Goal: Task Accomplishment & Management: Manage account settings

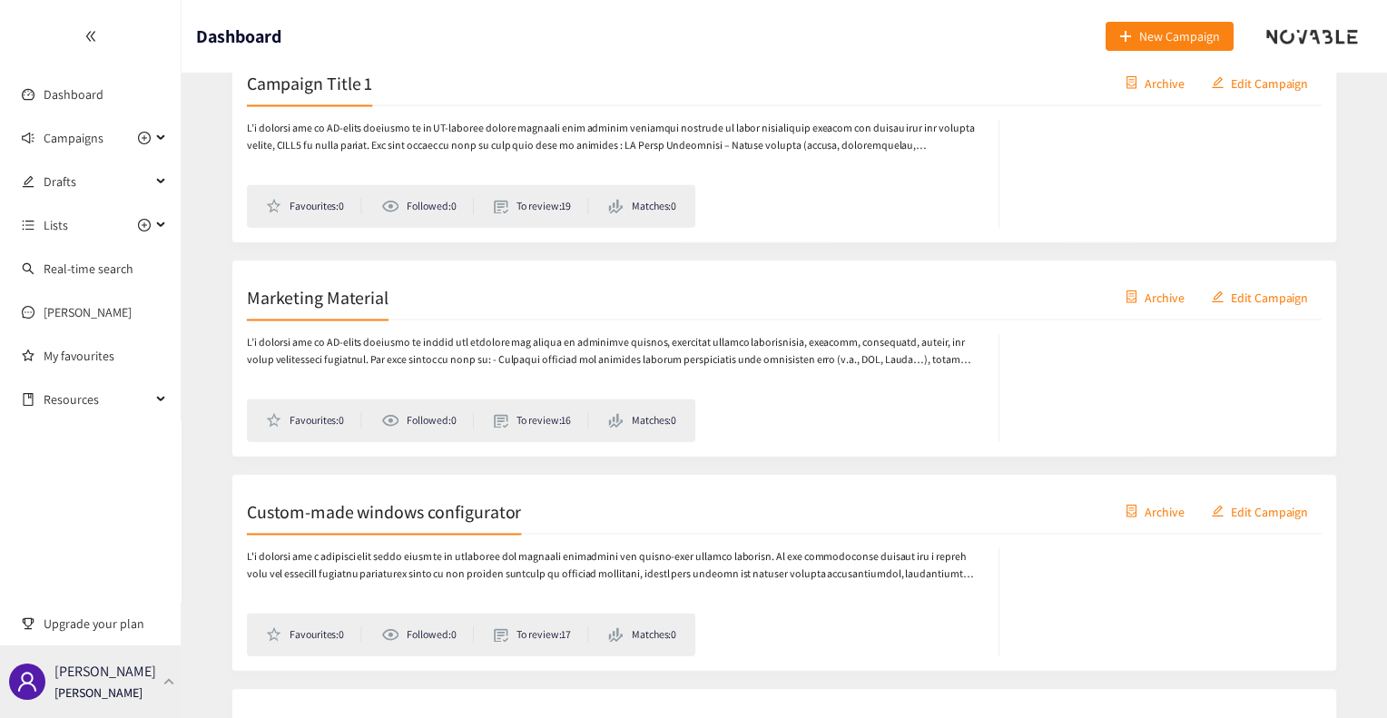
scroll to position [360, 0]
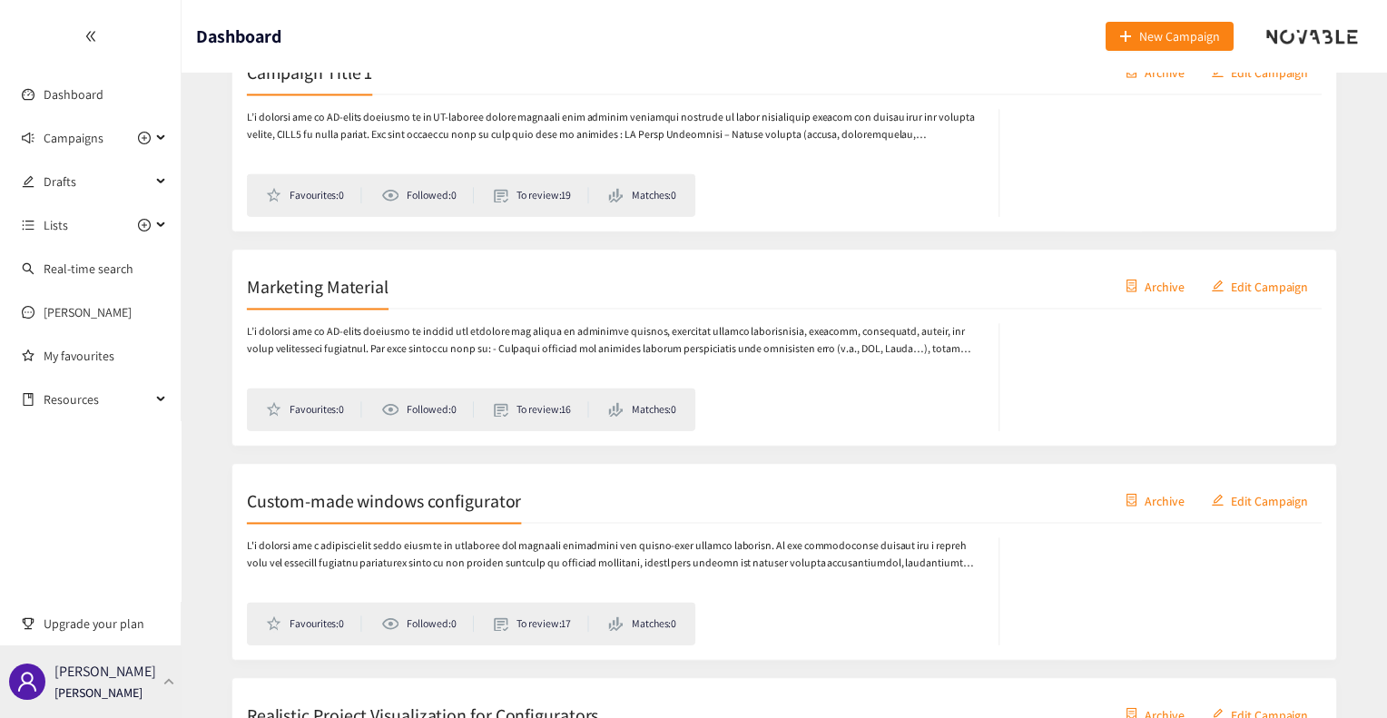
click at [113, 675] on p "[PERSON_NAME]" at bounding box center [105, 671] width 102 height 23
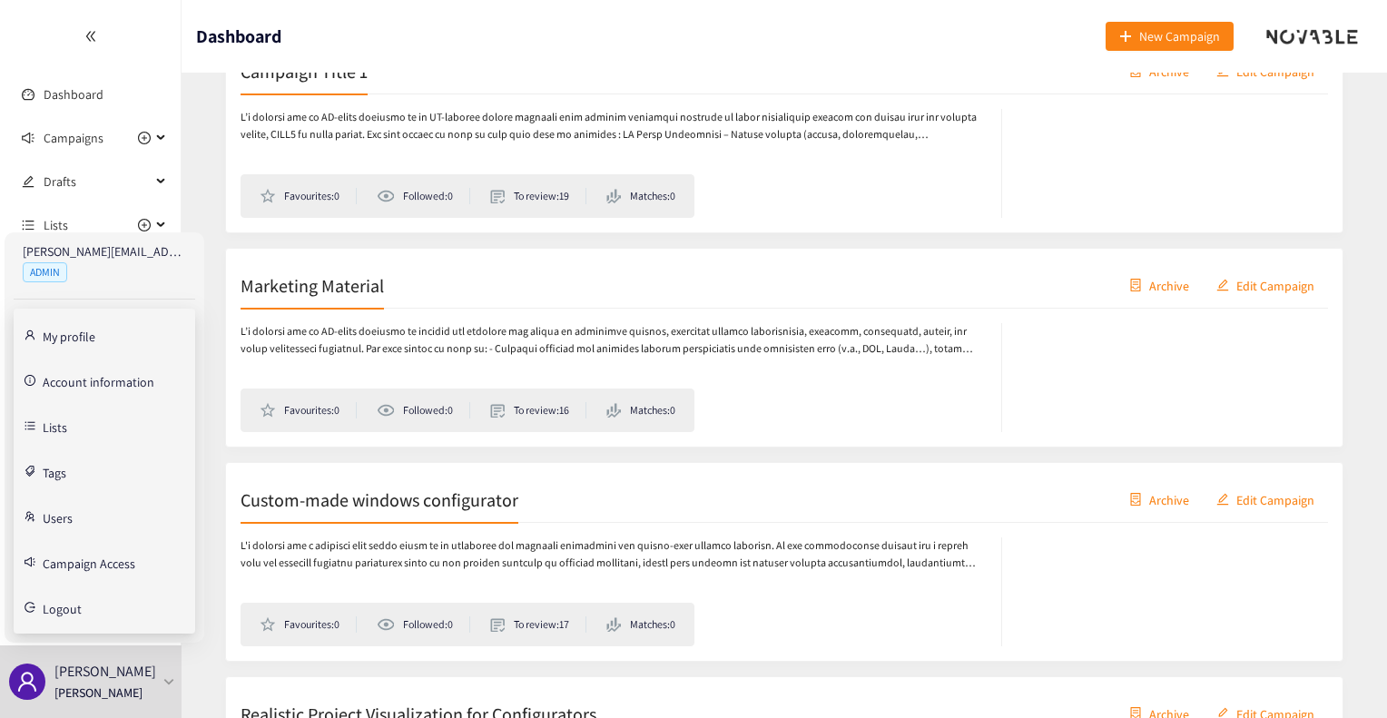
click at [45, 525] on link "Users" at bounding box center [58, 516] width 30 height 16
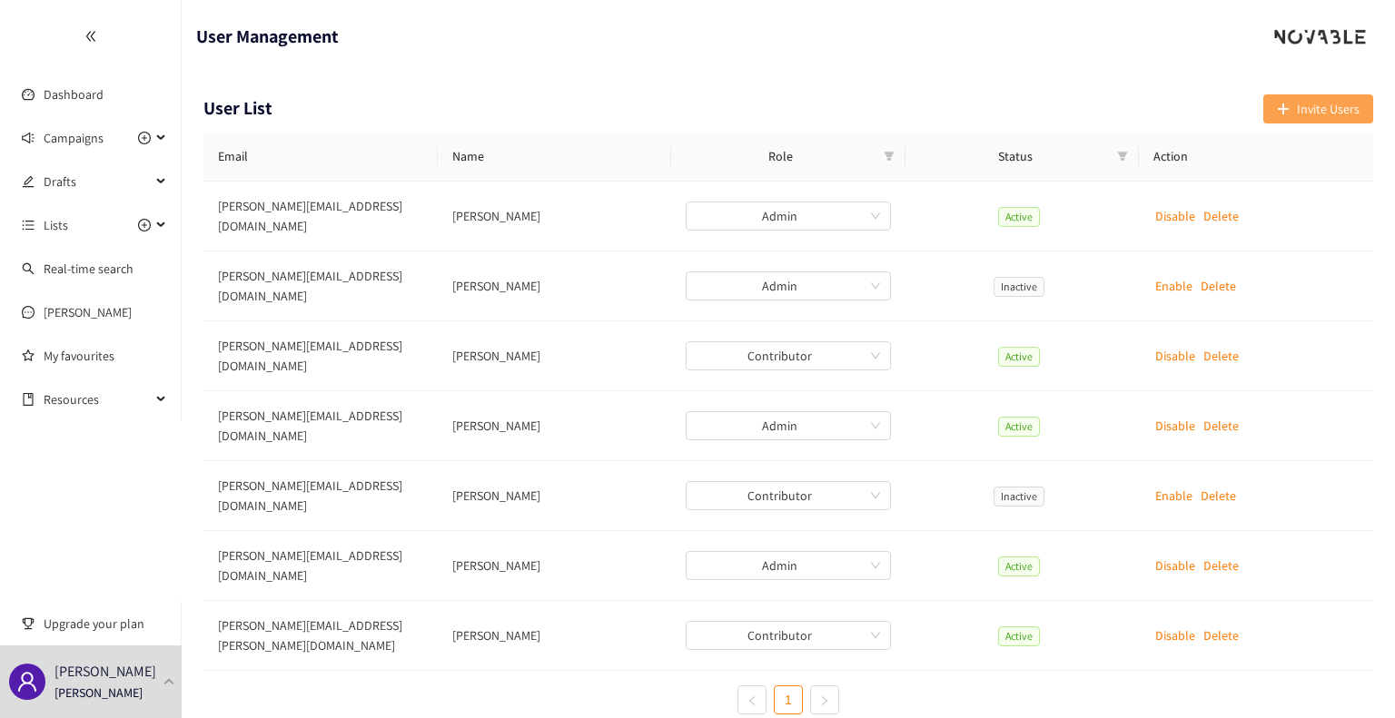
click at [1329, 101] on span "Invite Users" at bounding box center [1328, 109] width 63 height 20
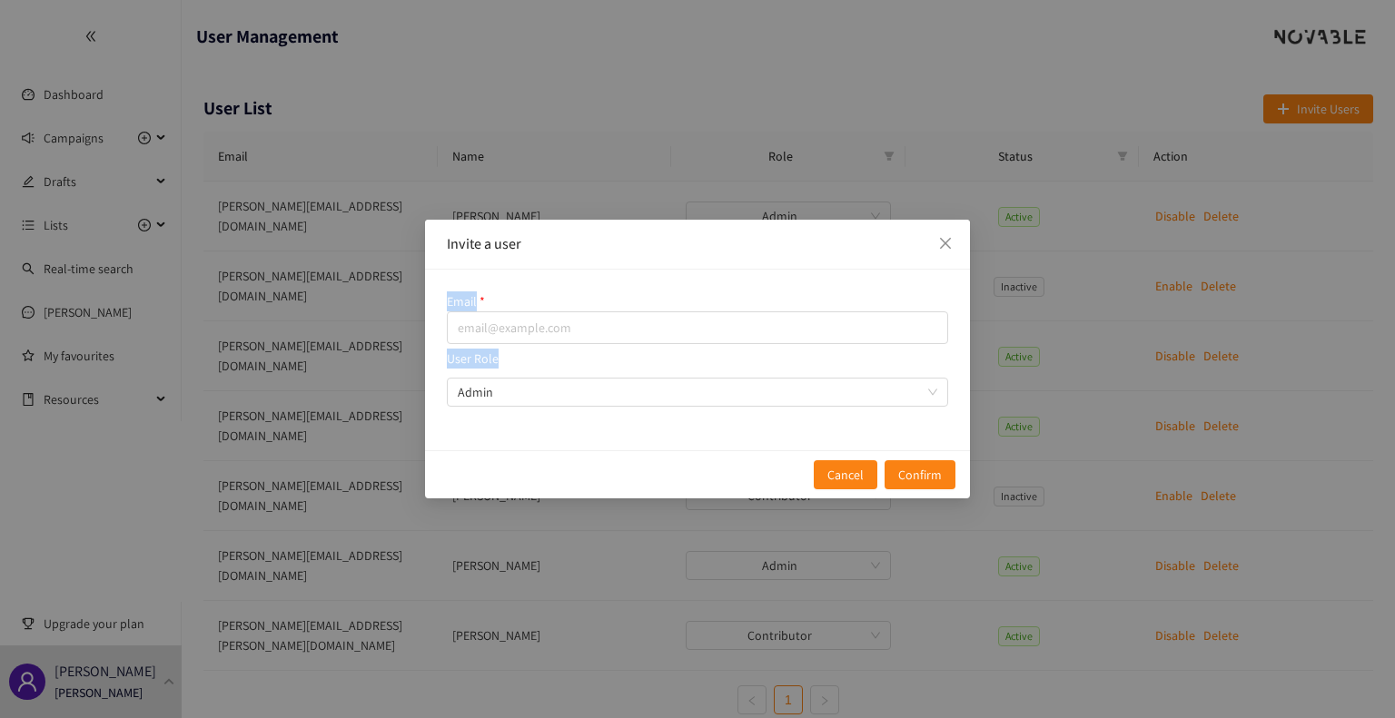
drag, startPoint x: 879, startPoint y: 246, endPoint x: 1049, endPoint y: 35, distance: 271.3
click at [1049, 35] on div "Invite a user Email User Role Admin Cancel Confirm" at bounding box center [697, 359] width 1395 height 718
click at [705, 326] on input "email" at bounding box center [697, 327] width 501 height 33
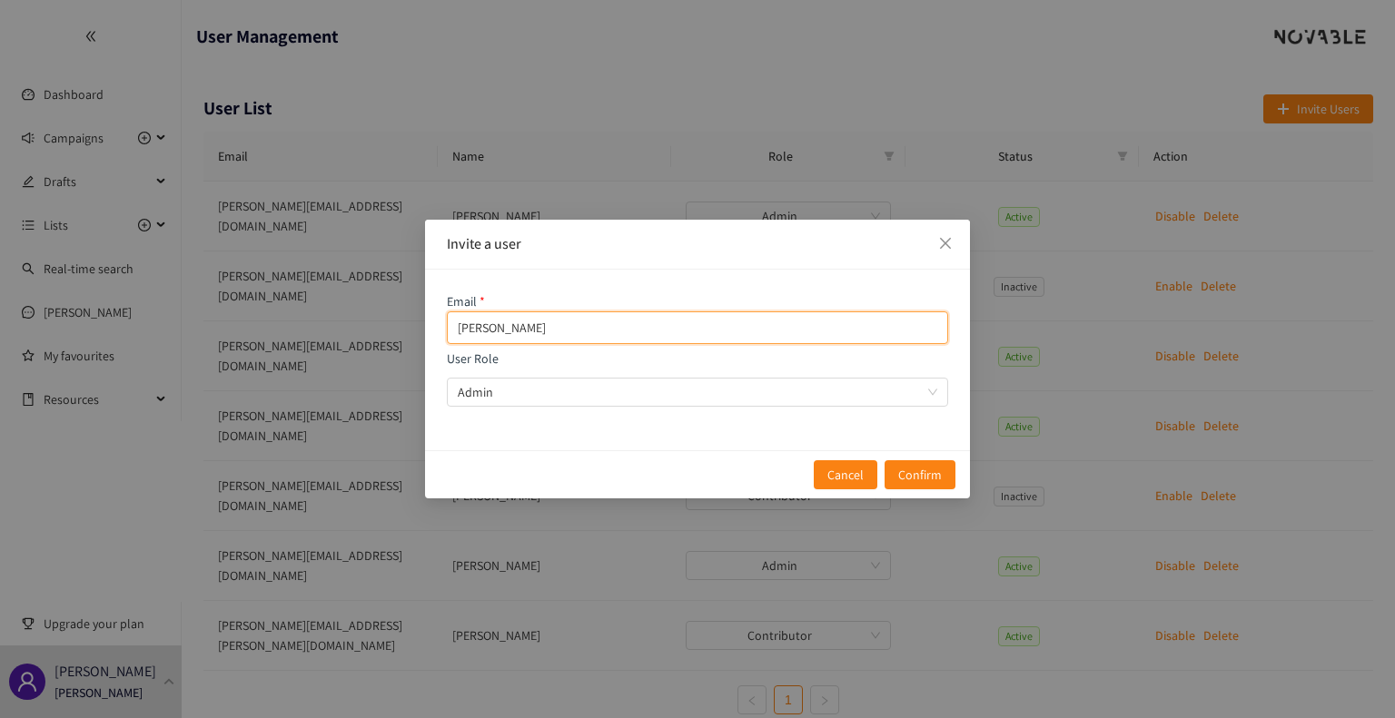
type input "elisabeth"
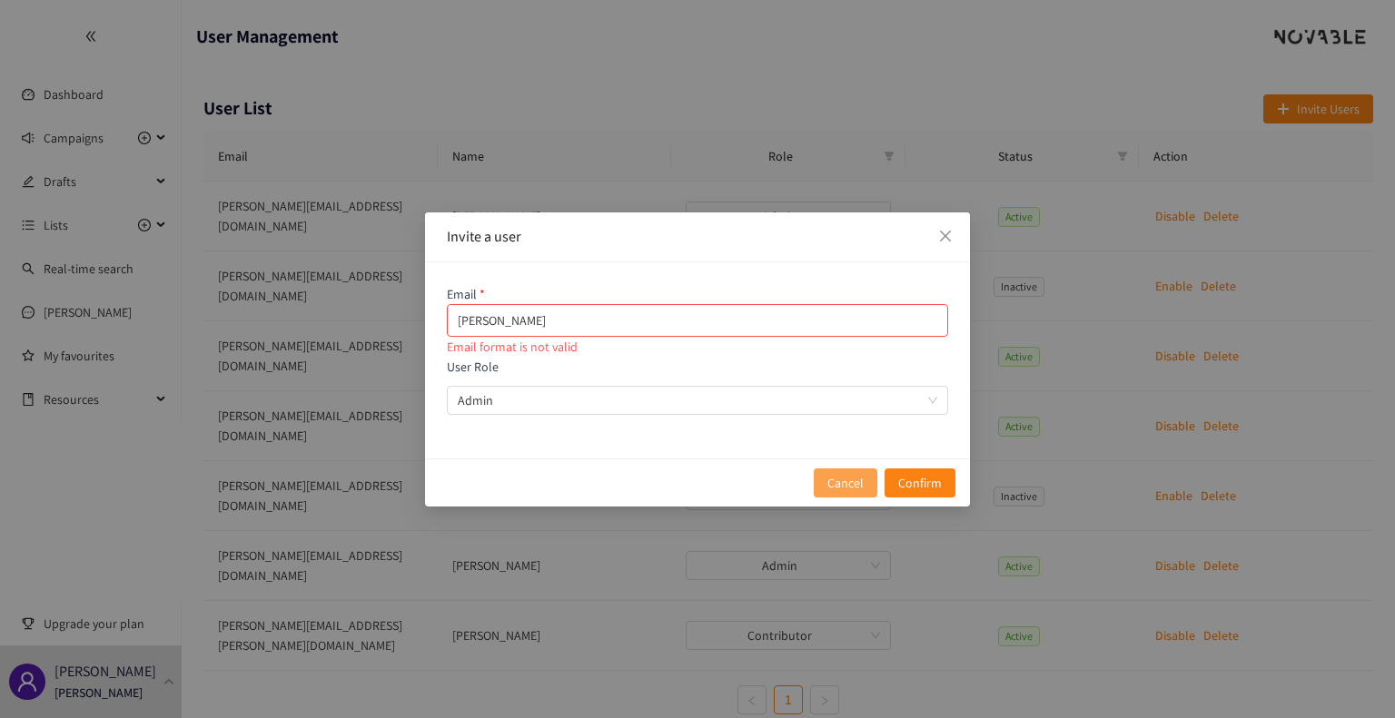
click at [824, 474] on button "Cancel" at bounding box center [846, 482] width 64 height 29
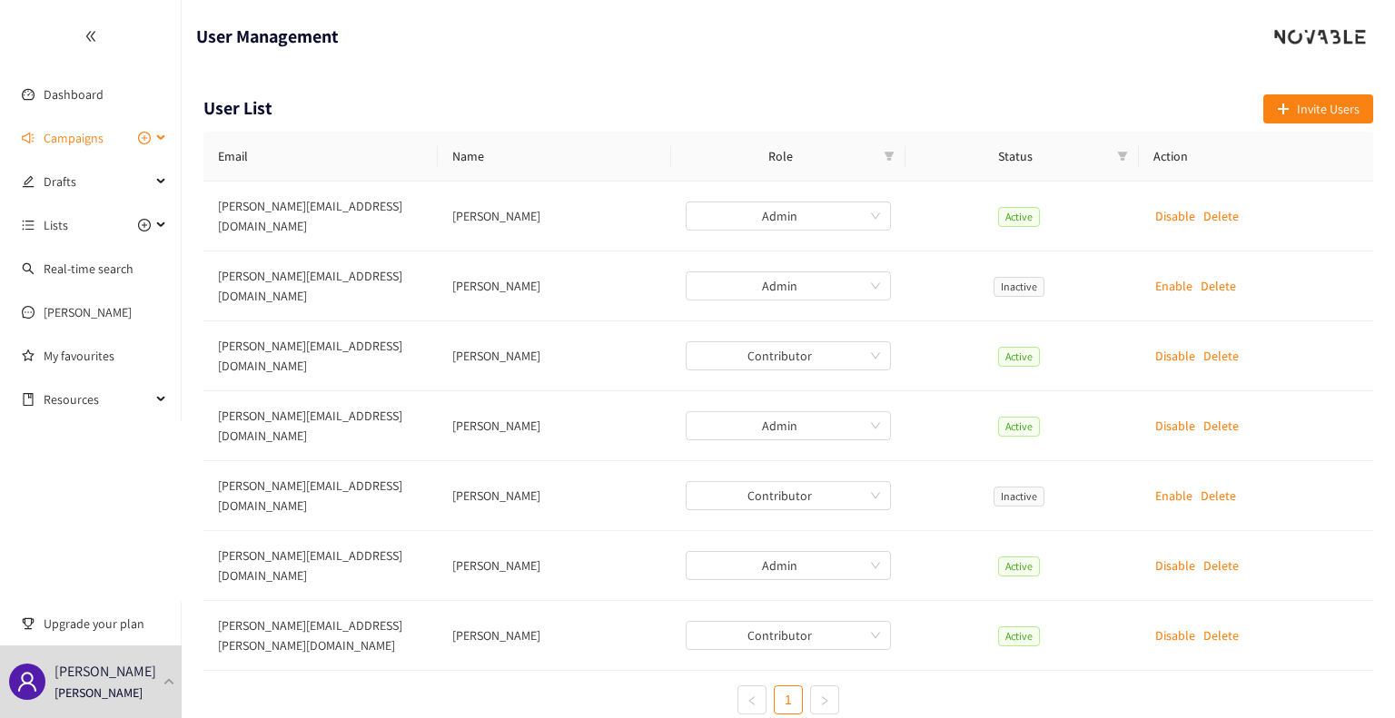
click at [84, 144] on span "Campaigns" at bounding box center [74, 138] width 60 height 36
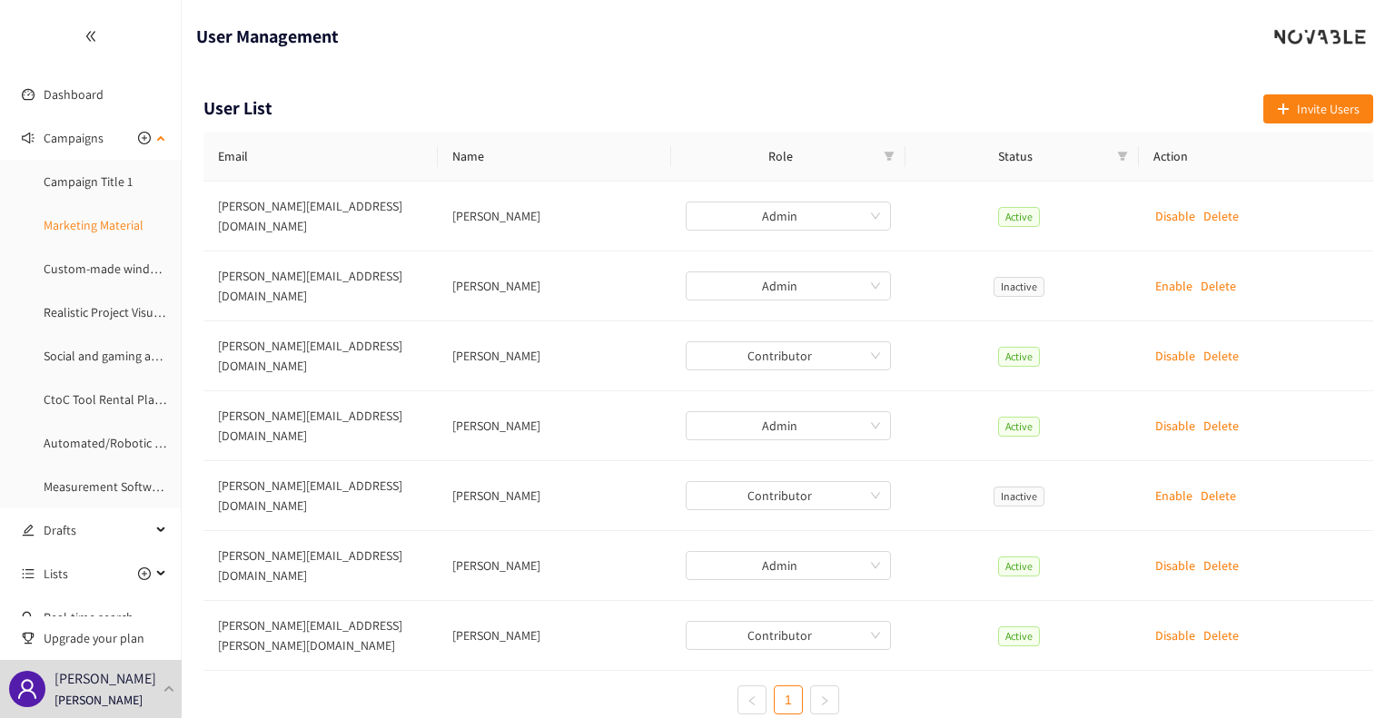
click at [93, 221] on link "Marketing Material" at bounding box center [94, 225] width 100 height 16
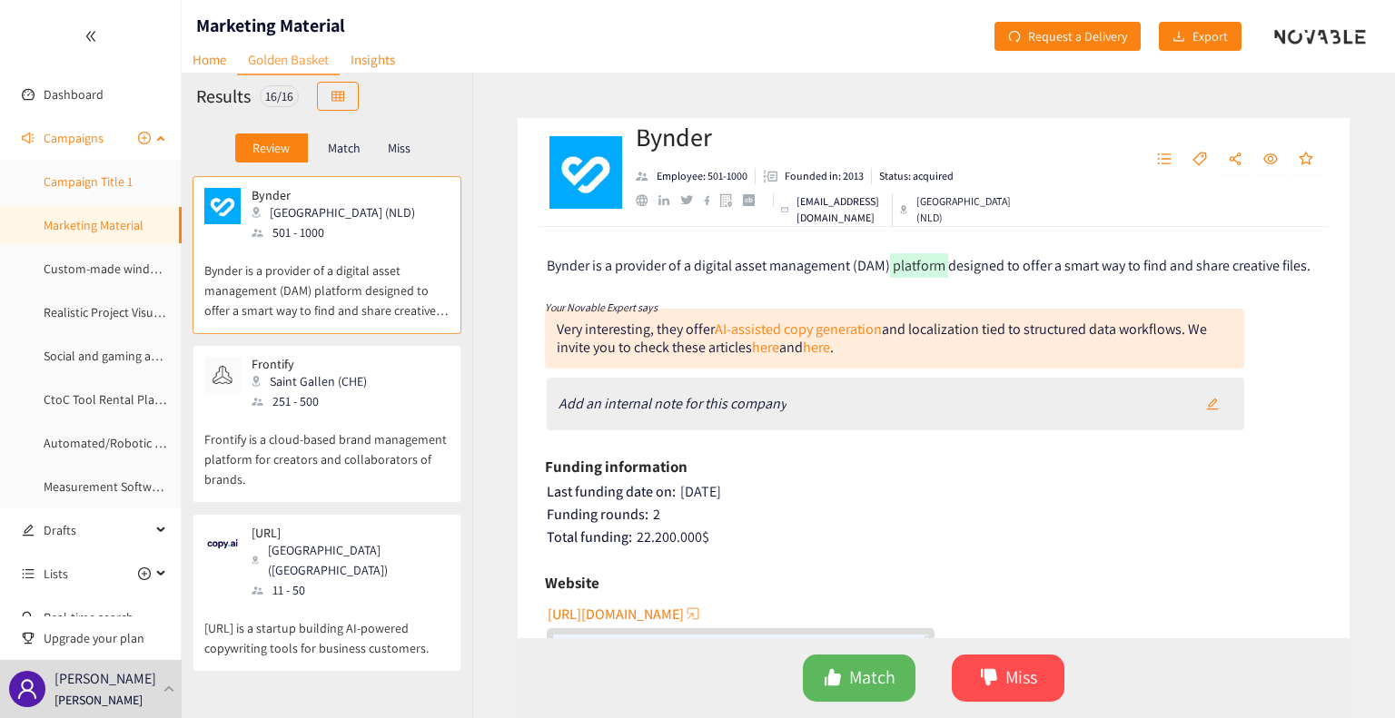
click at [84, 180] on link "Campaign Title 1" at bounding box center [88, 181] width 89 height 16
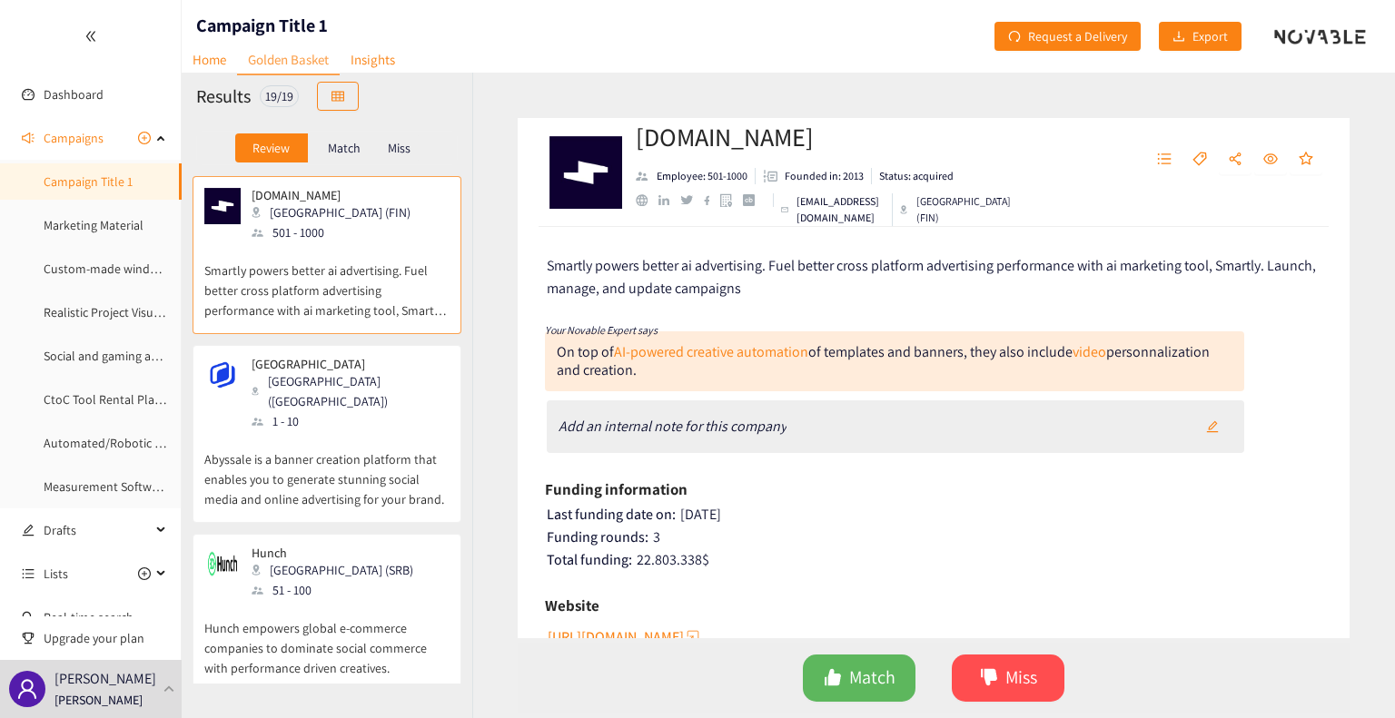
click at [249, 167] on div "Review Match Miss" at bounding box center [327, 148] width 291 height 56
click at [107, 190] on link "Campaign Title 1" at bounding box center [88, 181] width 89 height 16
click at [207, 75] on div "Results 19 / 19" at bounding box center [327, 96] width 291 height 47
click at [209, 71] on link "Home" at bounding box center [209, 59] width 55 height 28
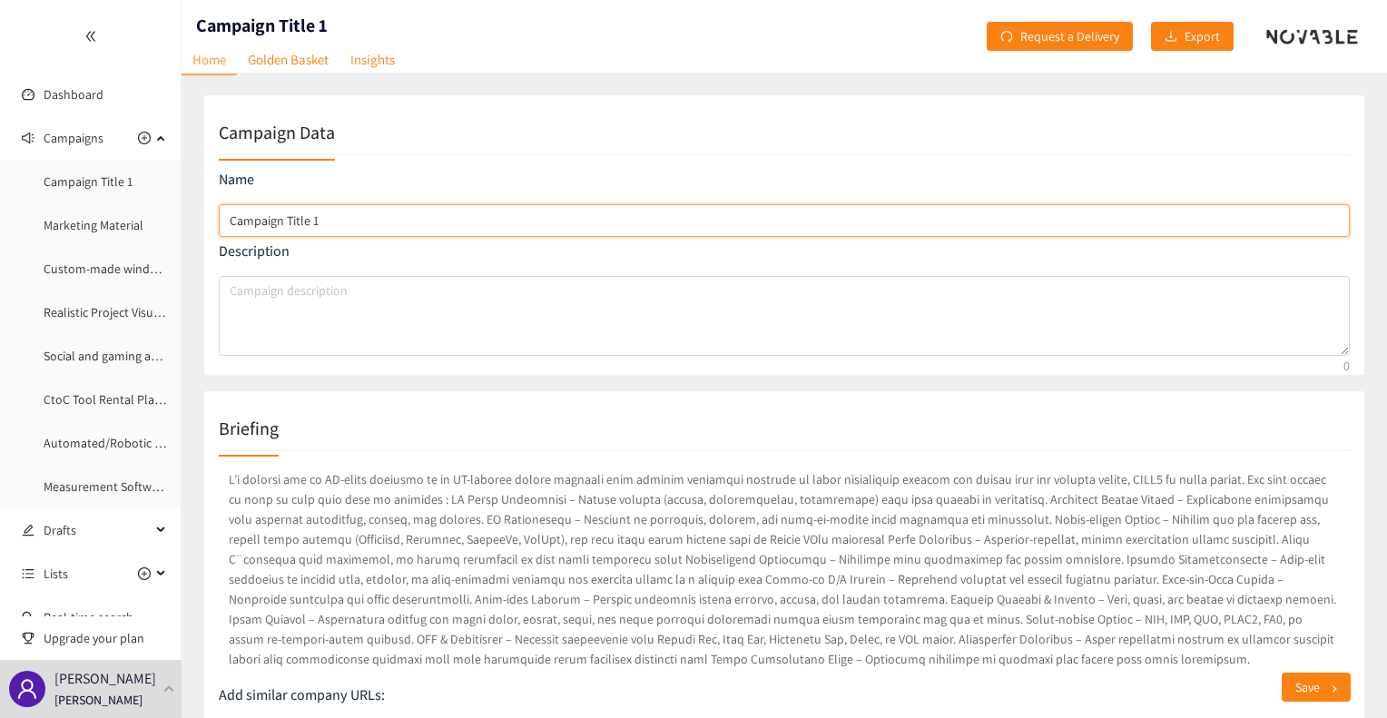
click at [360, 222] on input "Campaign Title 1" at bounding box center [784, 220] width 1131 height 33
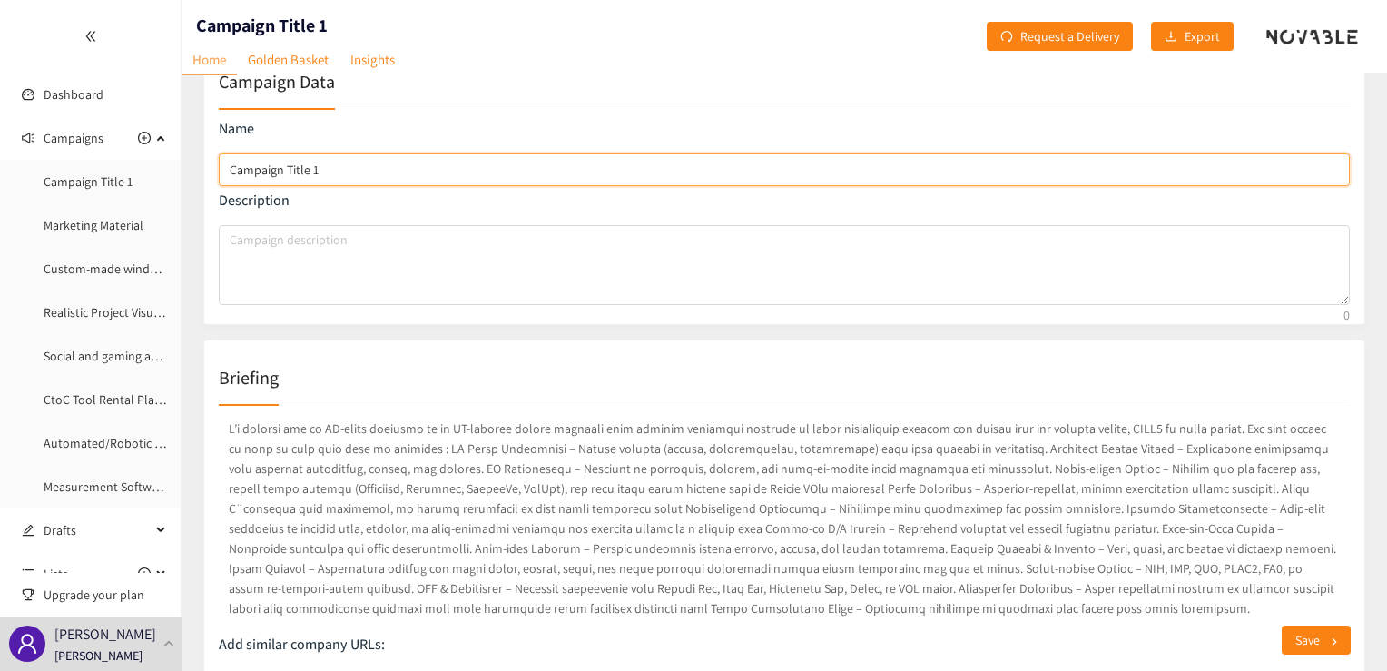
scroll to position [42, 0]
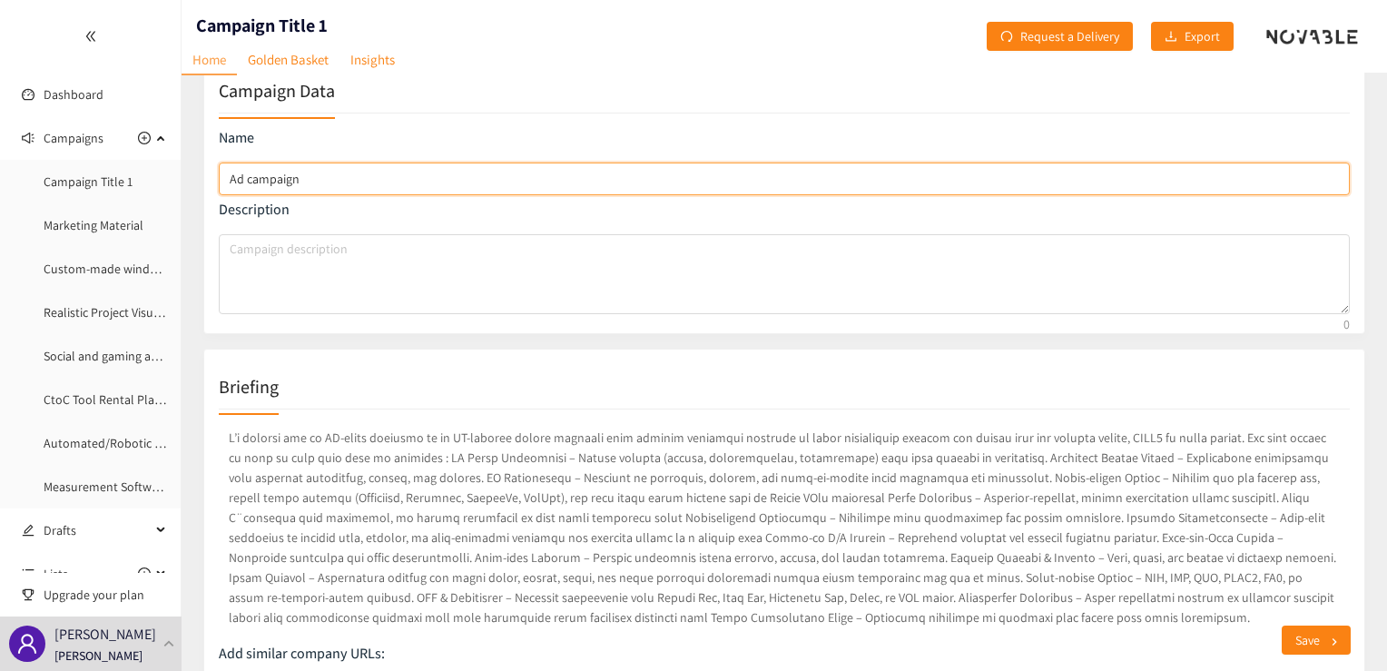
type input "Ad Campaign"
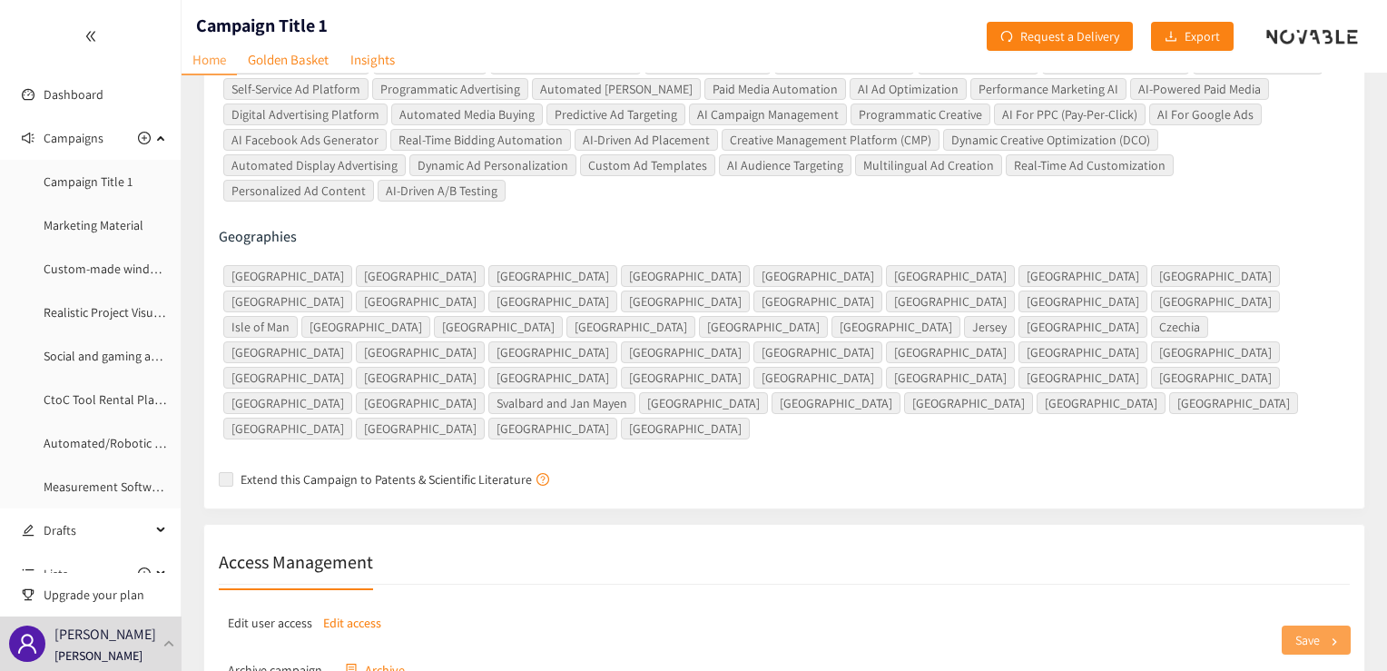
scroll to position [1028, 0]
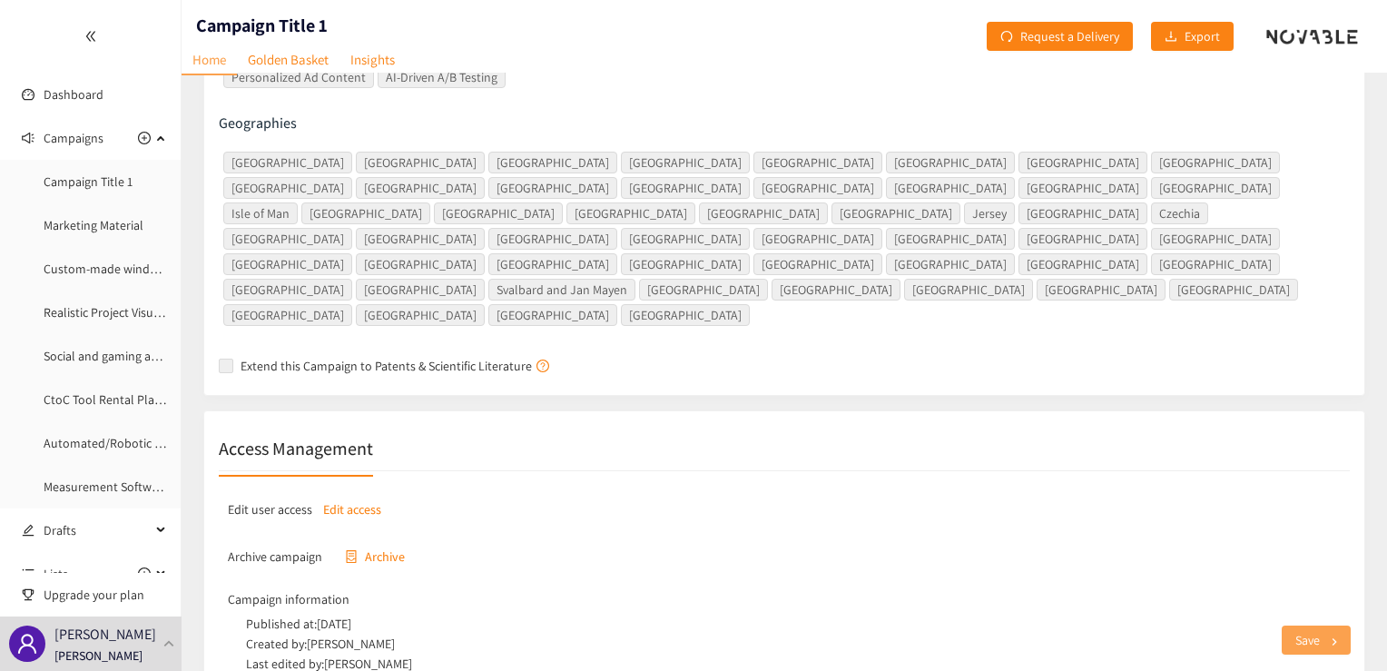
click at [1291, 646] on button "Save" at bounding box center [1316, 640] width 69 height 29
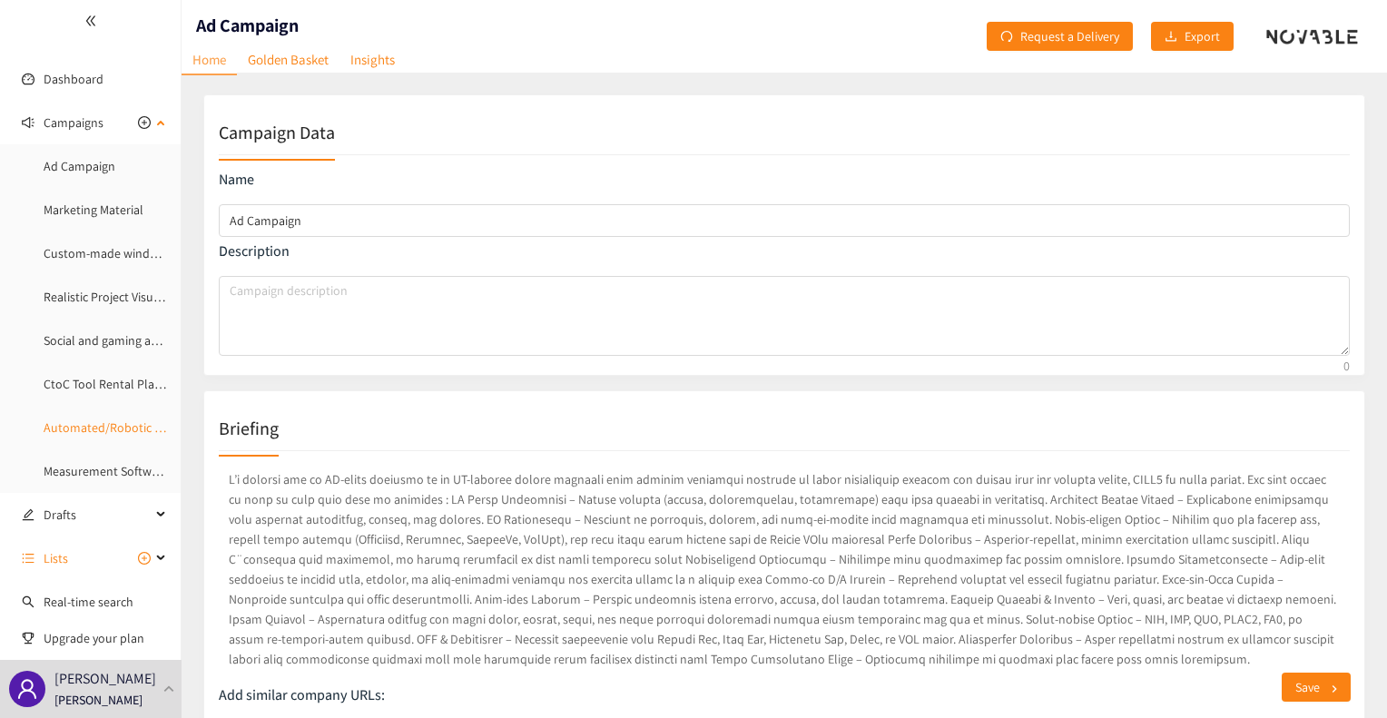
scroll to position [0, 0]
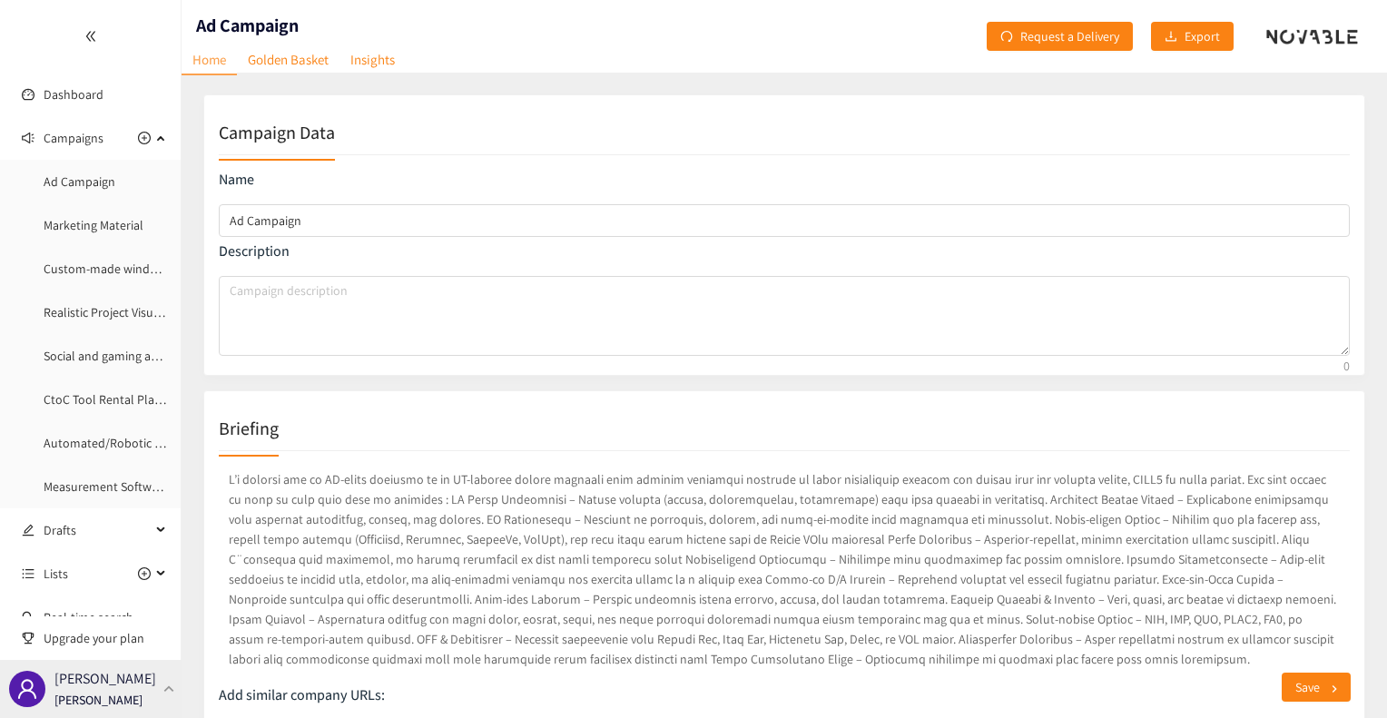
click at [98, 683] on p "[PERSON_NAME]" at bounding box center [105, 678] width 102 height 23
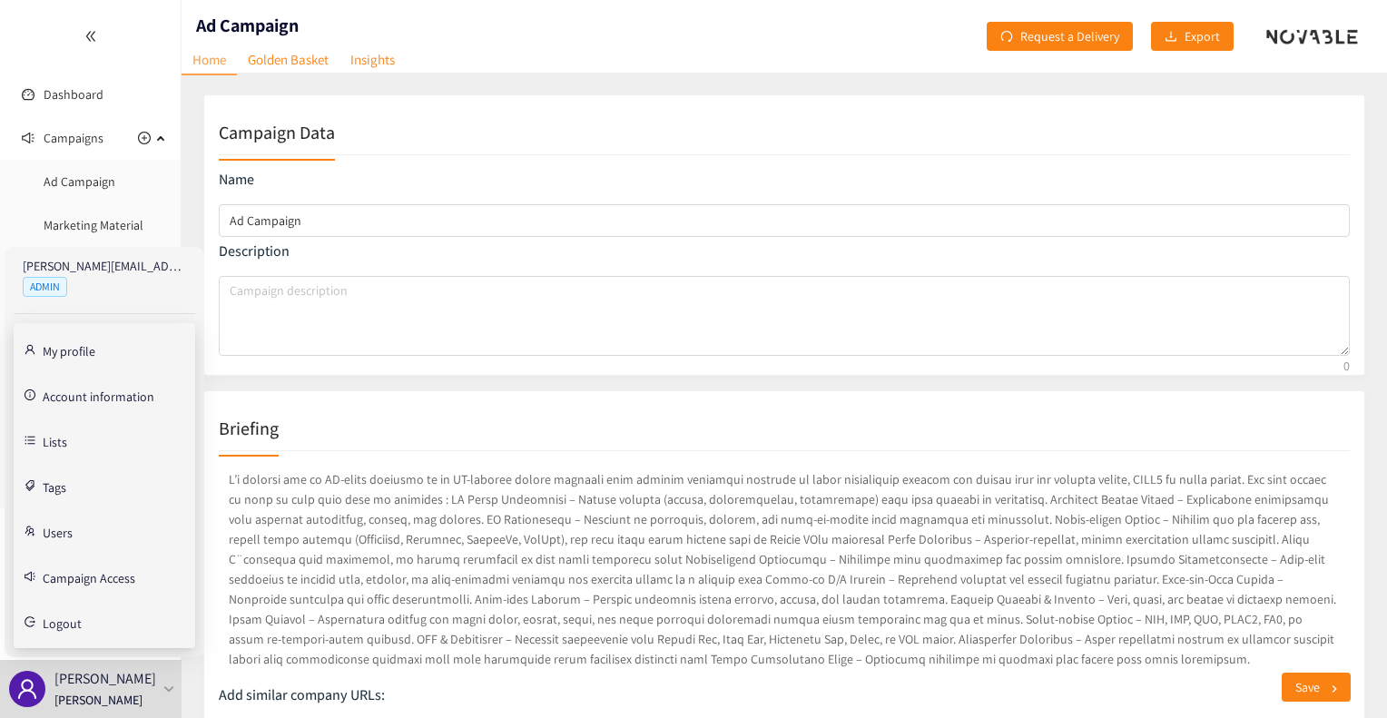
click at [58, 539] on link "Users" at bounding box center [58, 531] width 30 height 16
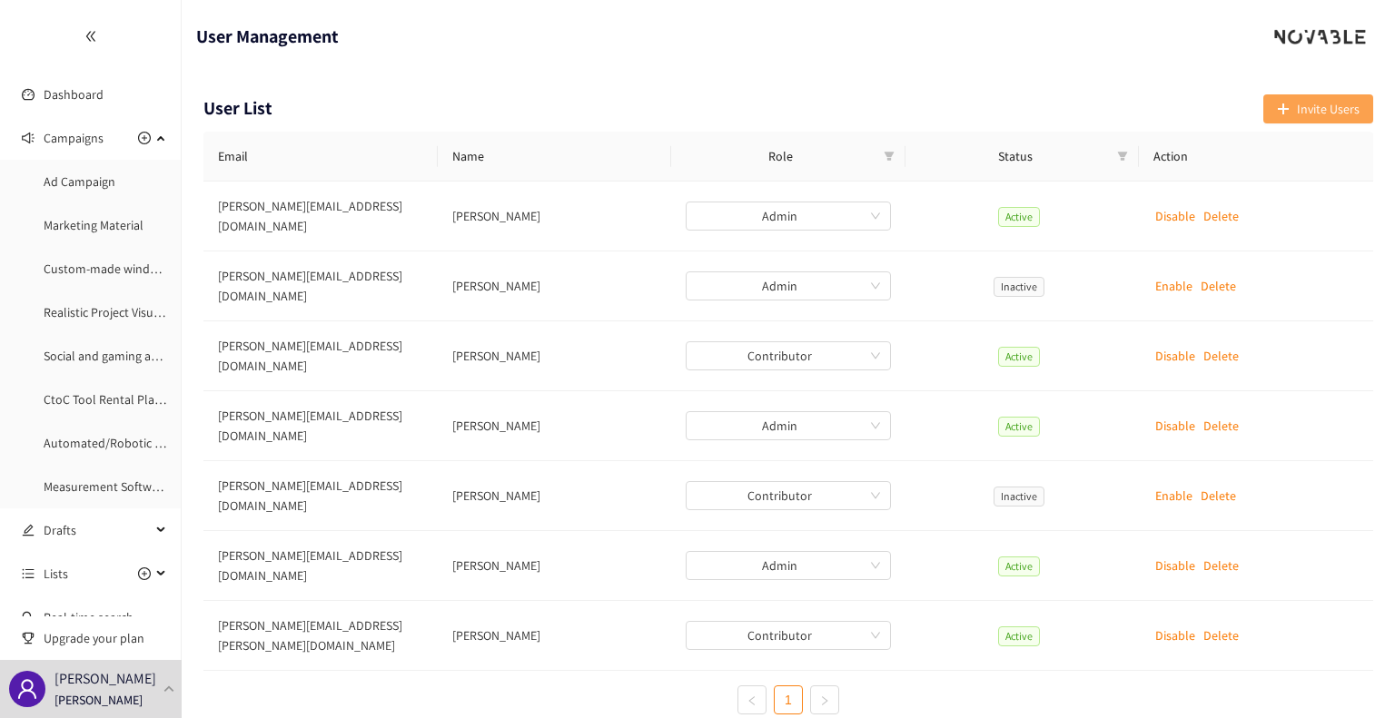
click at [1335, 104] on span "Invite Users" at bounding box center [1328, 109] width 63 height 20
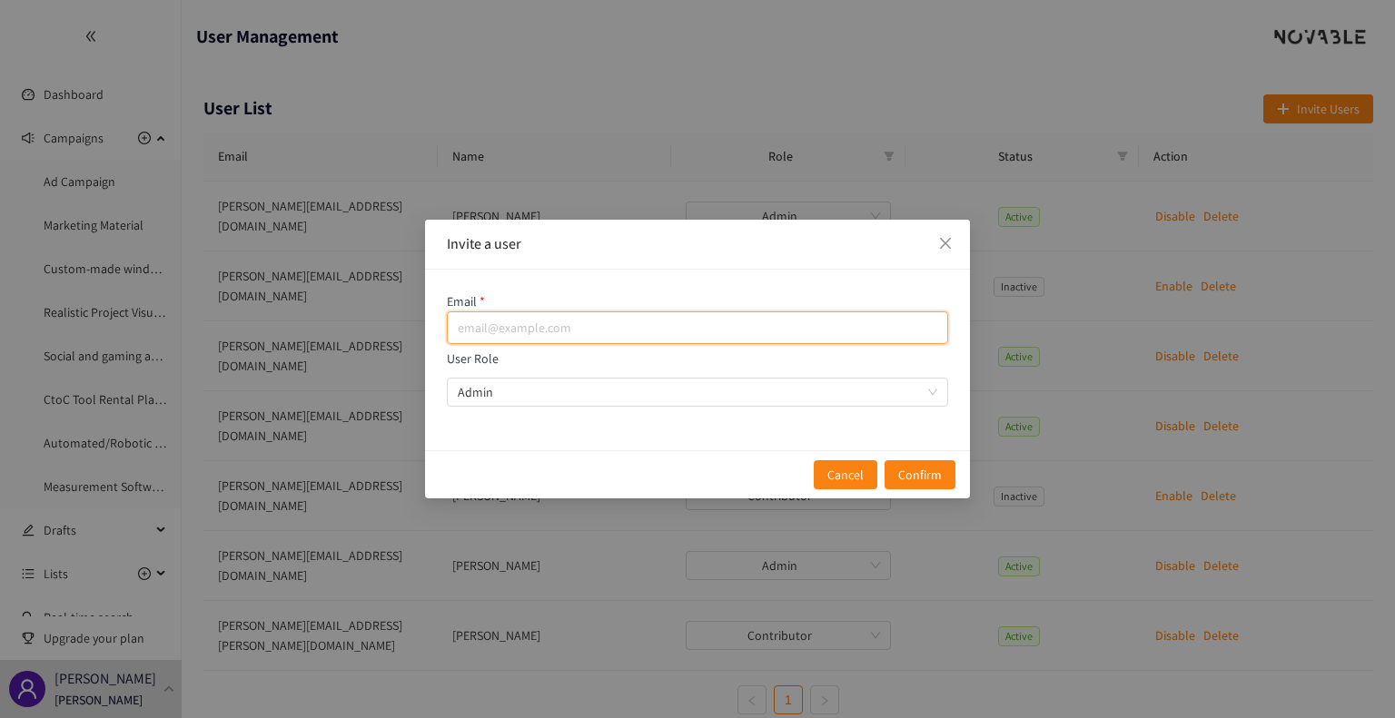
click at [686, 323] on input "email" at bounding box center [697, 327] width 501 height 33
paste input "pol-amaury.cresp@adeo.com"
click at [627, 396] on span "Admin" at bounding box center [697, 392] width 479 height 27
type input "pol-amaury.cresp@adeo.com"
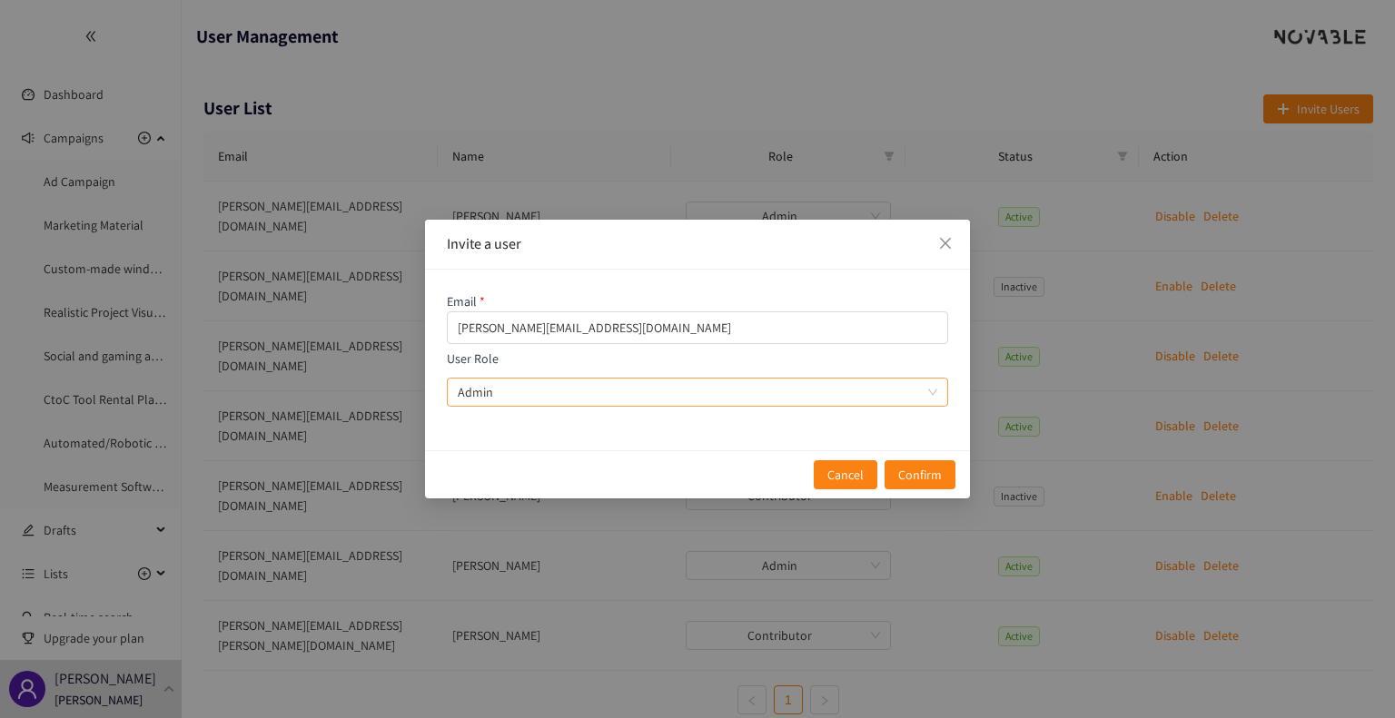
click at [627, 396] on input "User Role Admin" at bounding box center [691, 392] width 467 height 27
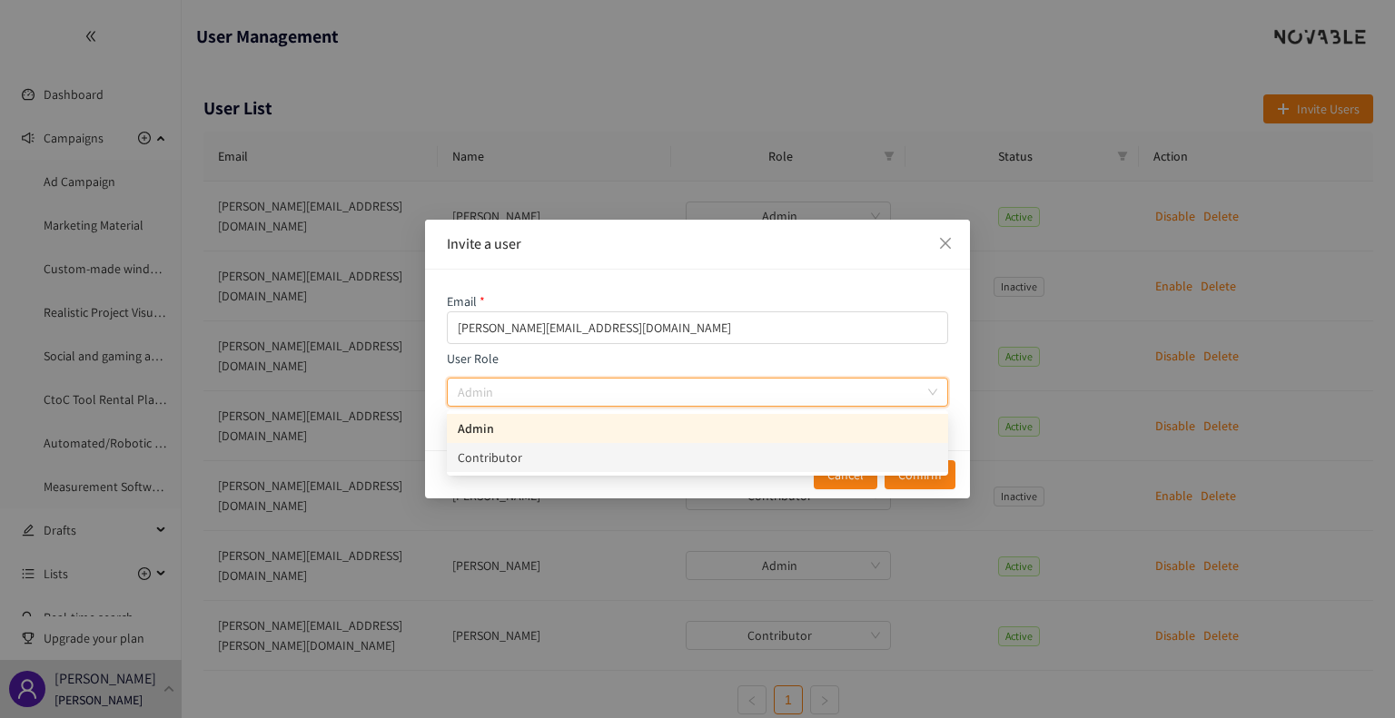
click at [592, 462] on div "Contributor" at bounding box center [697, 458] width 479 height 20
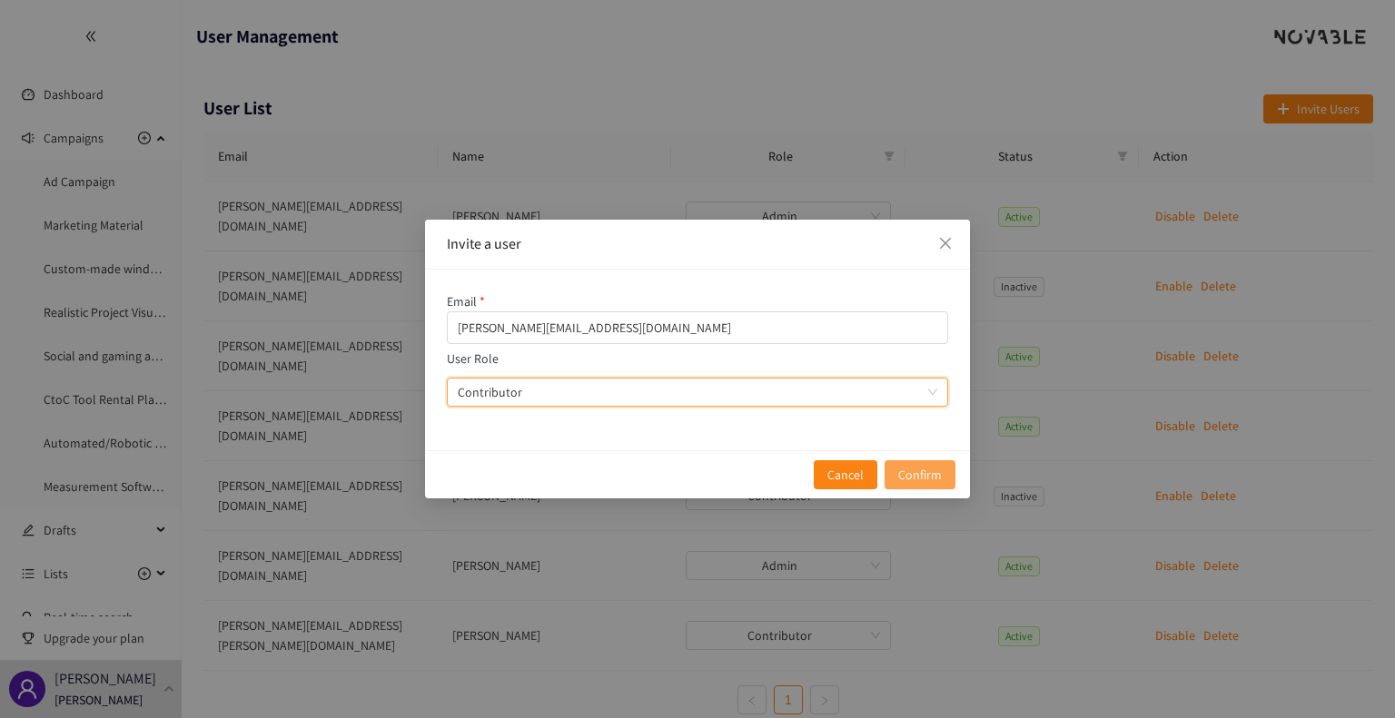
click at [917, 466] on span "Confirm" at bounding box center [920, 475] width 44 height 20
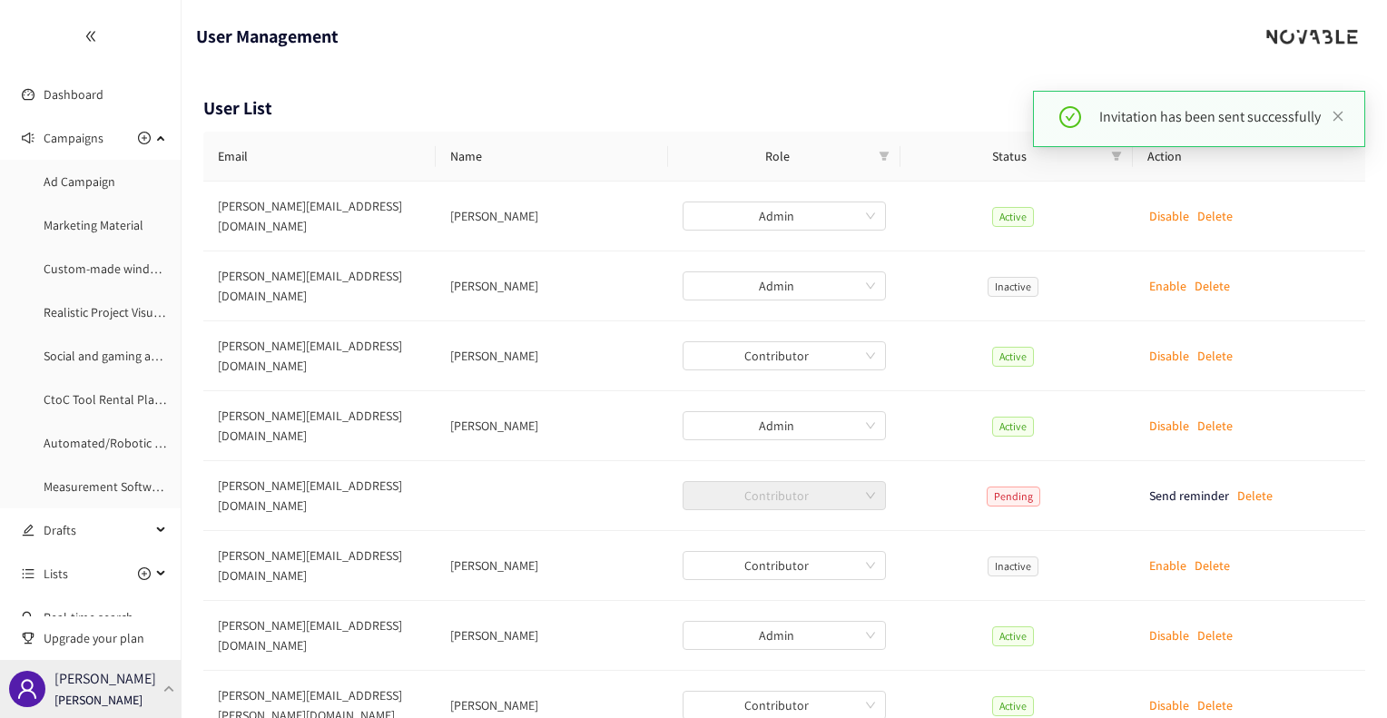
click at [85, 690] on p "[PERSON_NAME]" at bounding box center [98, 700] width 88 height 20
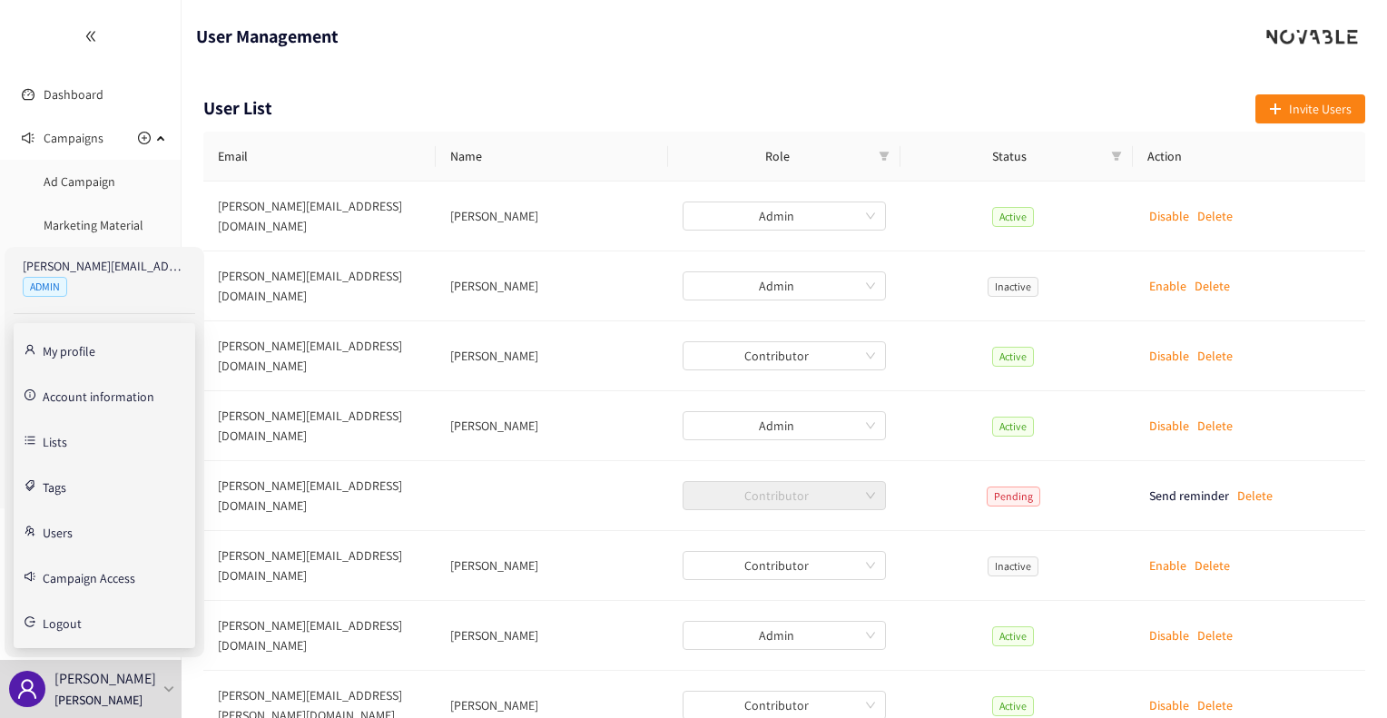
click at [64, 529] on link "Users" at bounding box center [58, 531] width 30 height 16
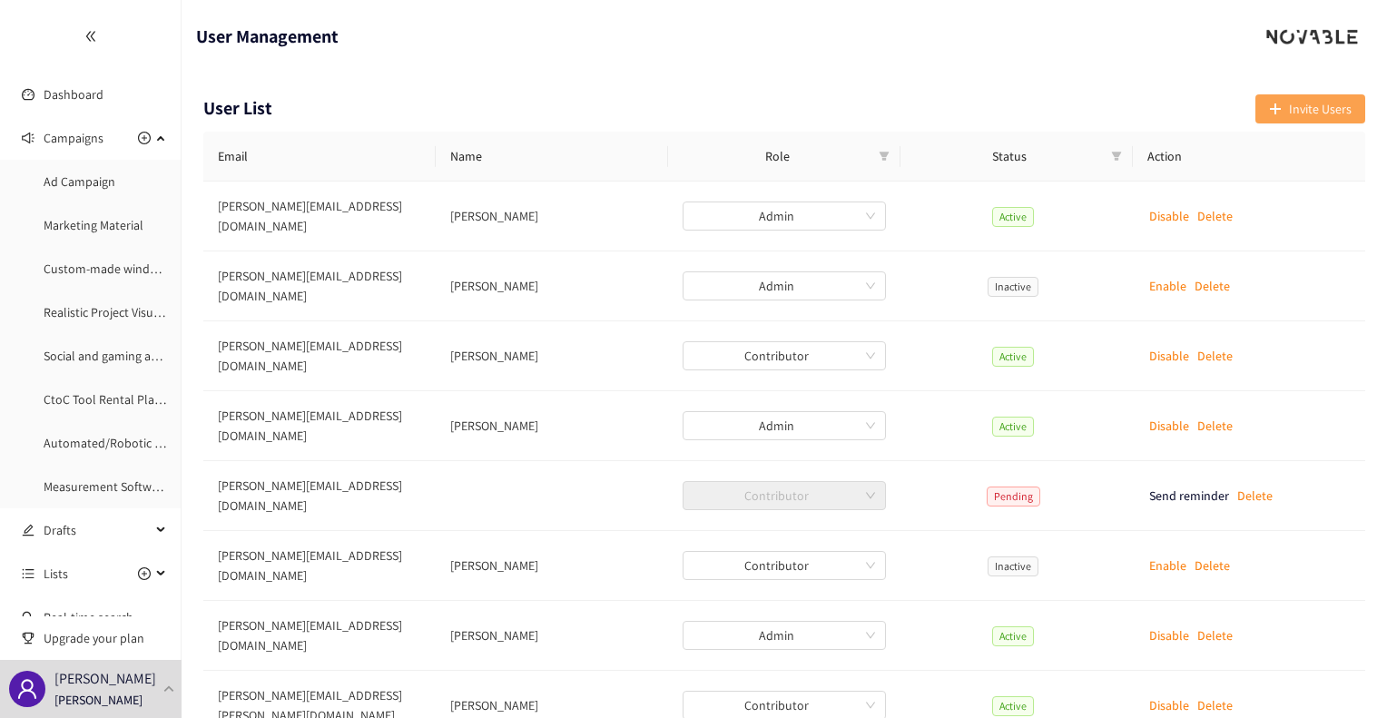
click at [1310, 106] on span "Invite Users" at bounding box center [1320, 109] width 63 height 20
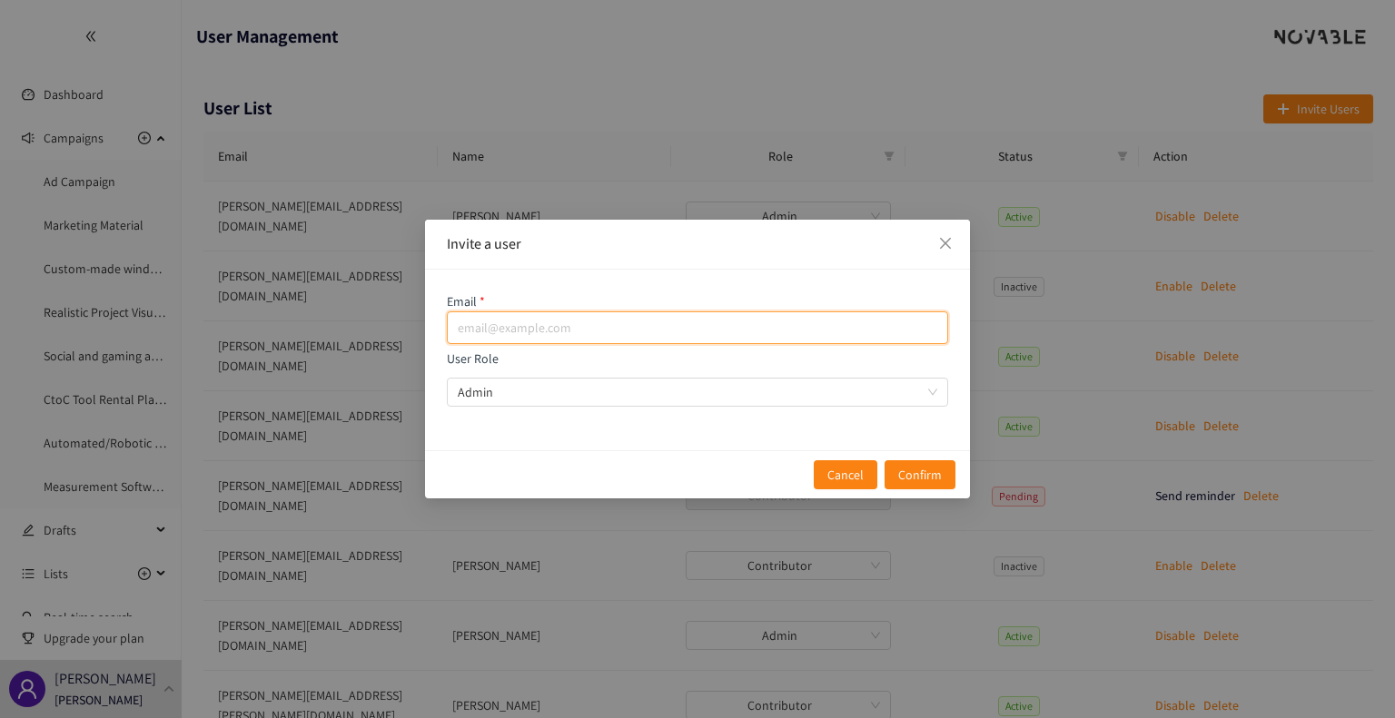
click at [552, 337] on input "email" at bounding box center [697, 327] width 501 height 33
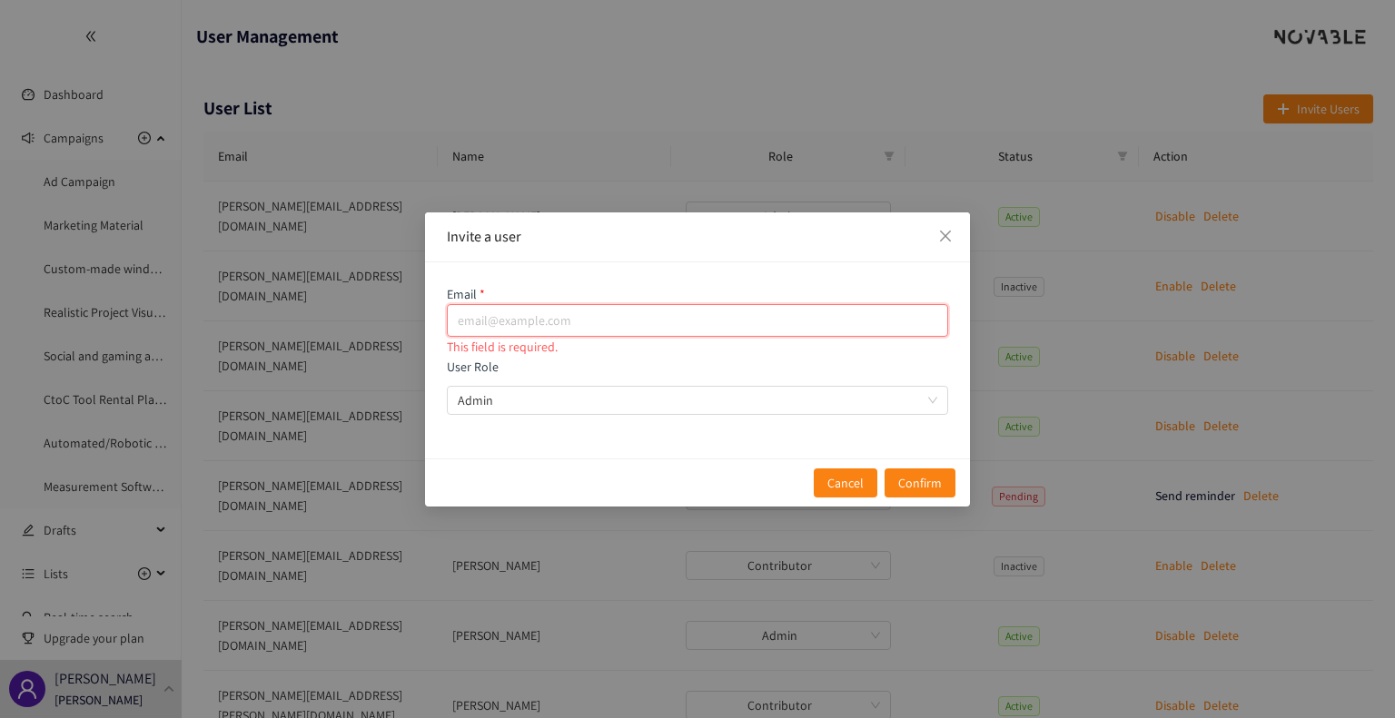
paste input "elisabeth.ganoote@leroymerlin.fr"
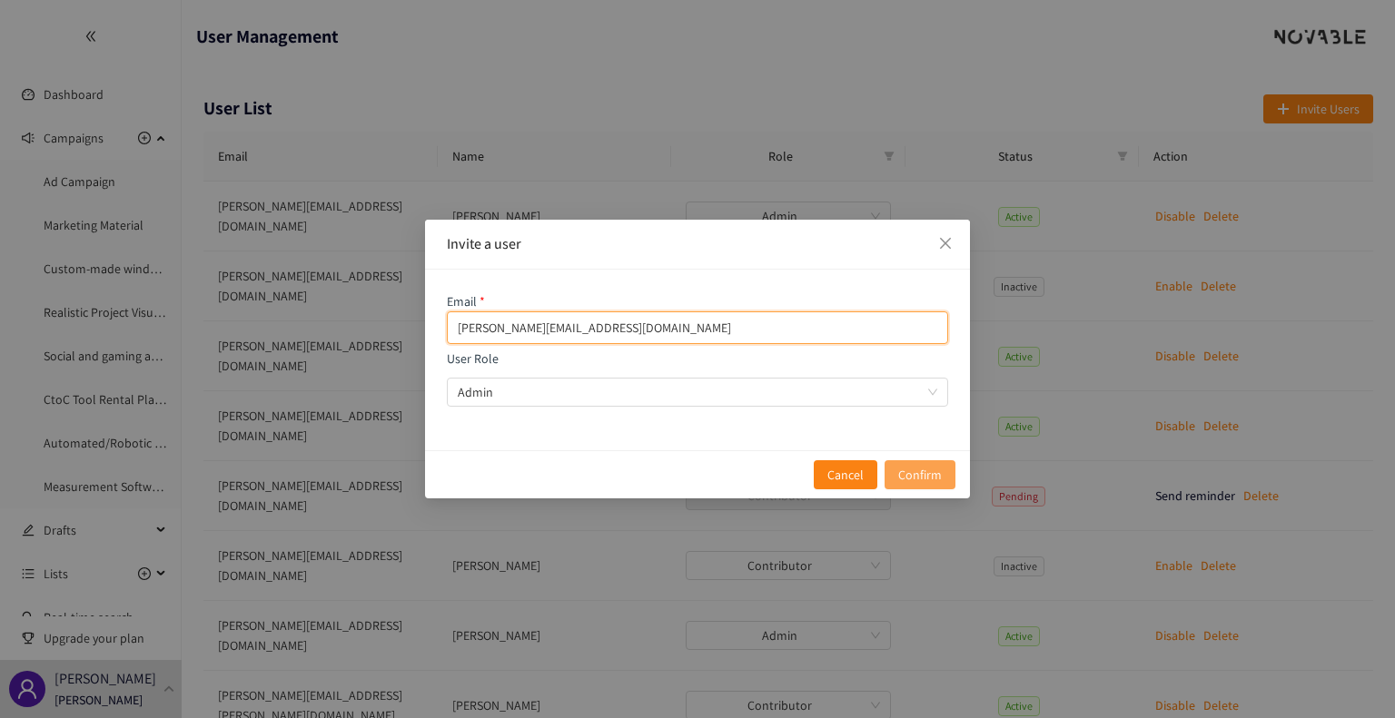
type input "elisabeth.ganoote@leroymerlin.fr"
click at [941, 478] on span "Confirm" at bounding box center [920, 475] width 44 height 20
